Goal: Task Accomplishment & Management: Use online tool/utility

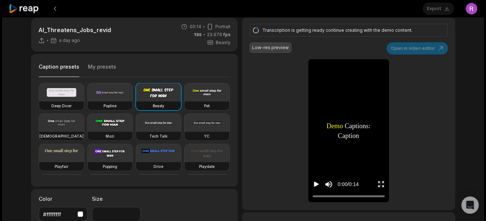
click at [268, 52] on div "Transcription is getting ready continue creating with the demo content. Low-res…" at bounding box center [348, 114] width 213 height 193
click at [268, 182] on icon "Play video" at bounding box center [315, 184] width 7 height 7
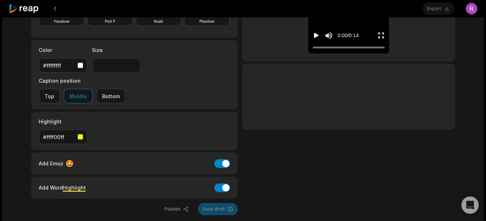
scroll to position [158, 0]
click at [224, 203] on div "Publish Save draft" at bounding box center [134, 209] width 207 height 12
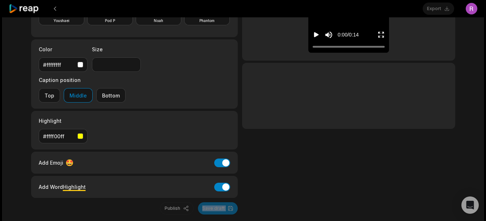
click at [224, 203] on div "Publish Save draft" at bounding box center [134, 209] width 207 height 12
drag, startPoint x: 224, startPoint y: 177, endPoint x: 268, endPoint y: 184, distance: 44.8
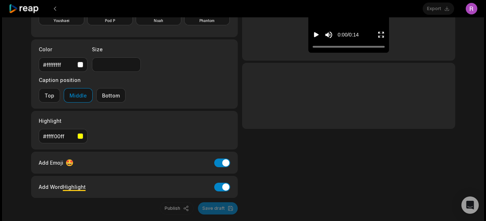
click at [268, 184] on div "AI_Threatens_Jobs_revid a day ago 00:14 Portrait 23.976 fps Beasty Caption pres…" at bounding box center [242, 55] width 481 height 393
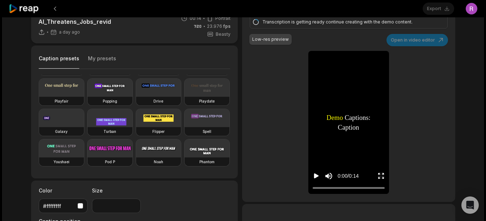
scroll to position [0, 0]
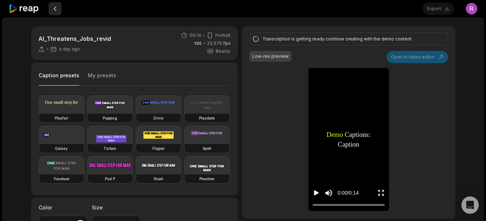
click at [52, 10] on button at bounding box center [54, 8] width 13 height 13
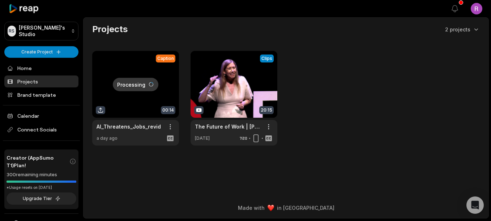
click at [52, 10] on div at bounding box center [41, 8] width 74 height 17
click at [232, 113] on link at bounding box center [234, 98] width 87 height 95
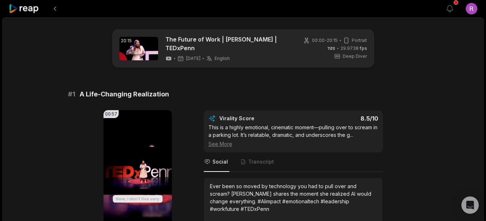
click at [35, 7] on icon at bounding box center [24, 9] width 31 height 10
